Goal: Task Accomplishment & Management: Use online tool/utility

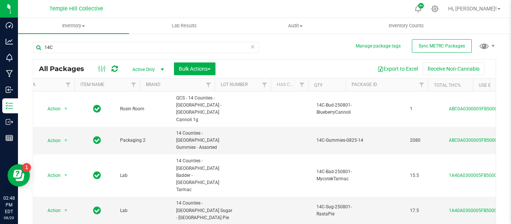
scroll to position [19, 97]
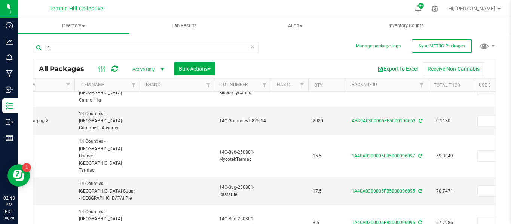
type input "1"
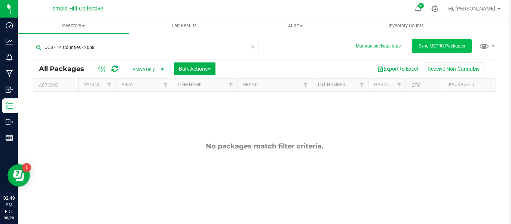
type input "QCS - 14 Counties - 20pk"
click at [452, 50] on button "Sync METRC Packages" at bounding box center [442, 45] width 60 height 13
click at [425, 46] on span "Sync METRC Packages" at bounding box center [442, 45] width 46 height 5
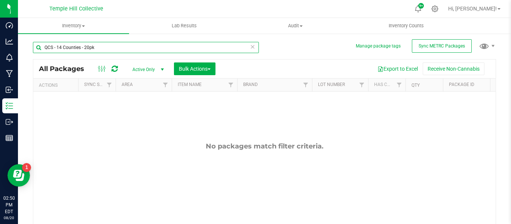
click at [98, 46] on input "QCS - 14 Counties - 20pk" at bounding box center [146, 47] width 226 height 11
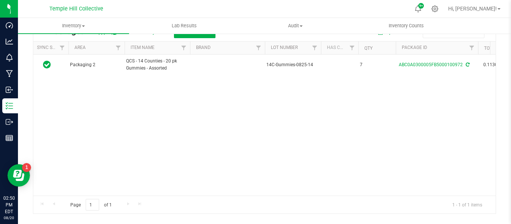
scroll to position [0, 50]
type input "QCS - 14 Counties - 20"
